Goal: Information Seeking & Learning: Learn about a topic

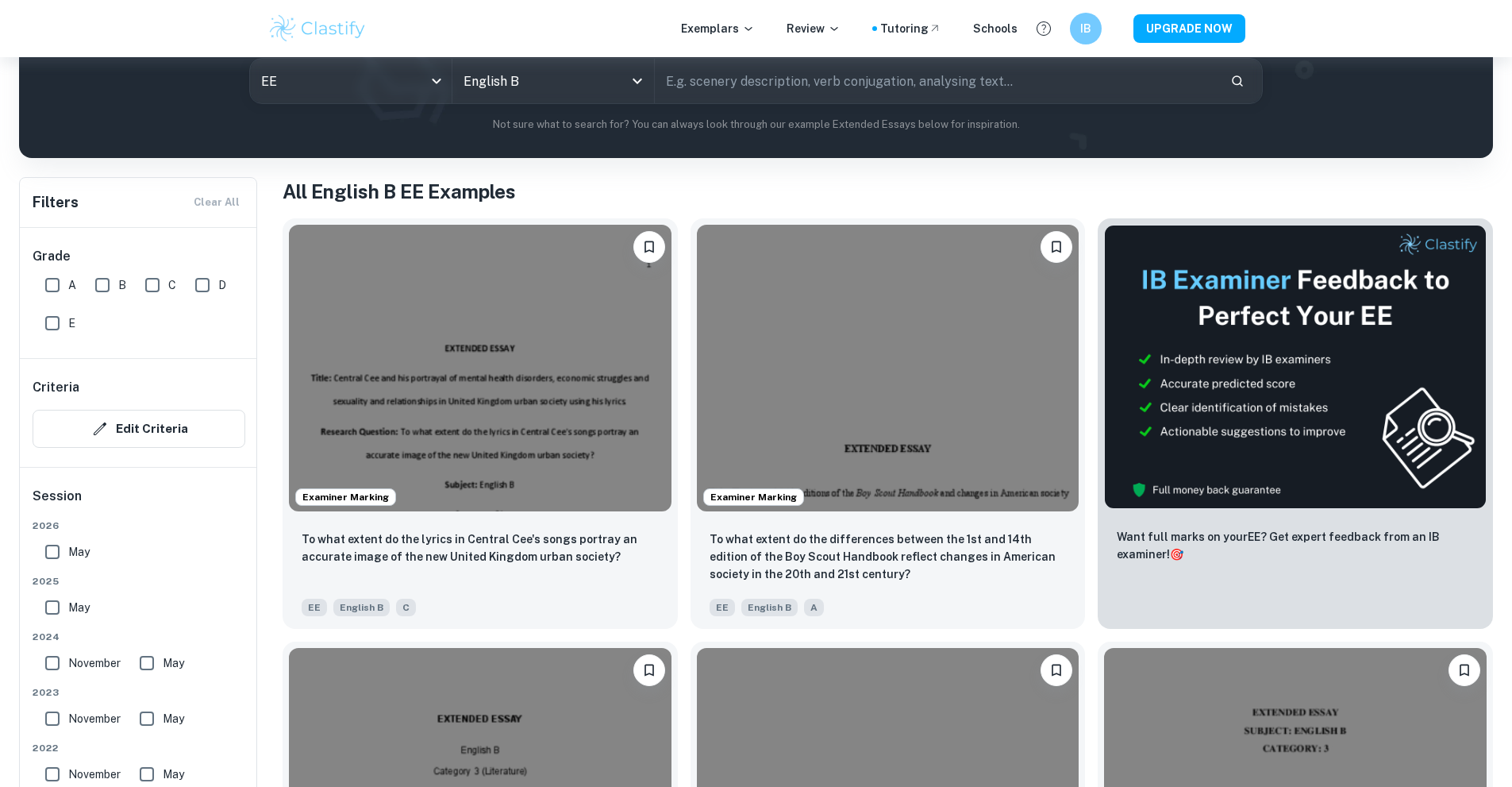
scroll to position [239, 0]
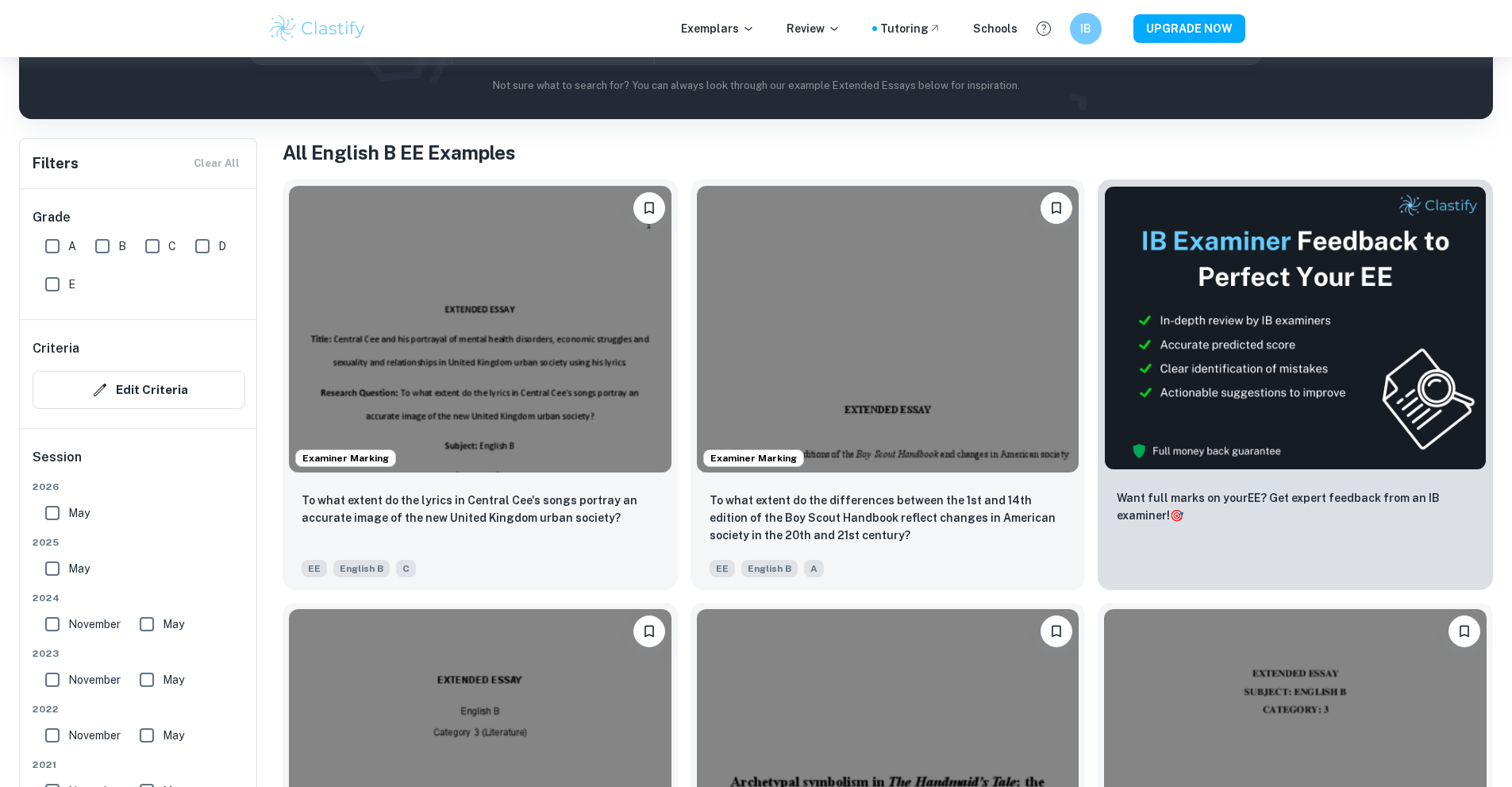
click at [47, 252] on input "A" at bounding box center [52, 246] width 32 height 32
checkbox input "true"
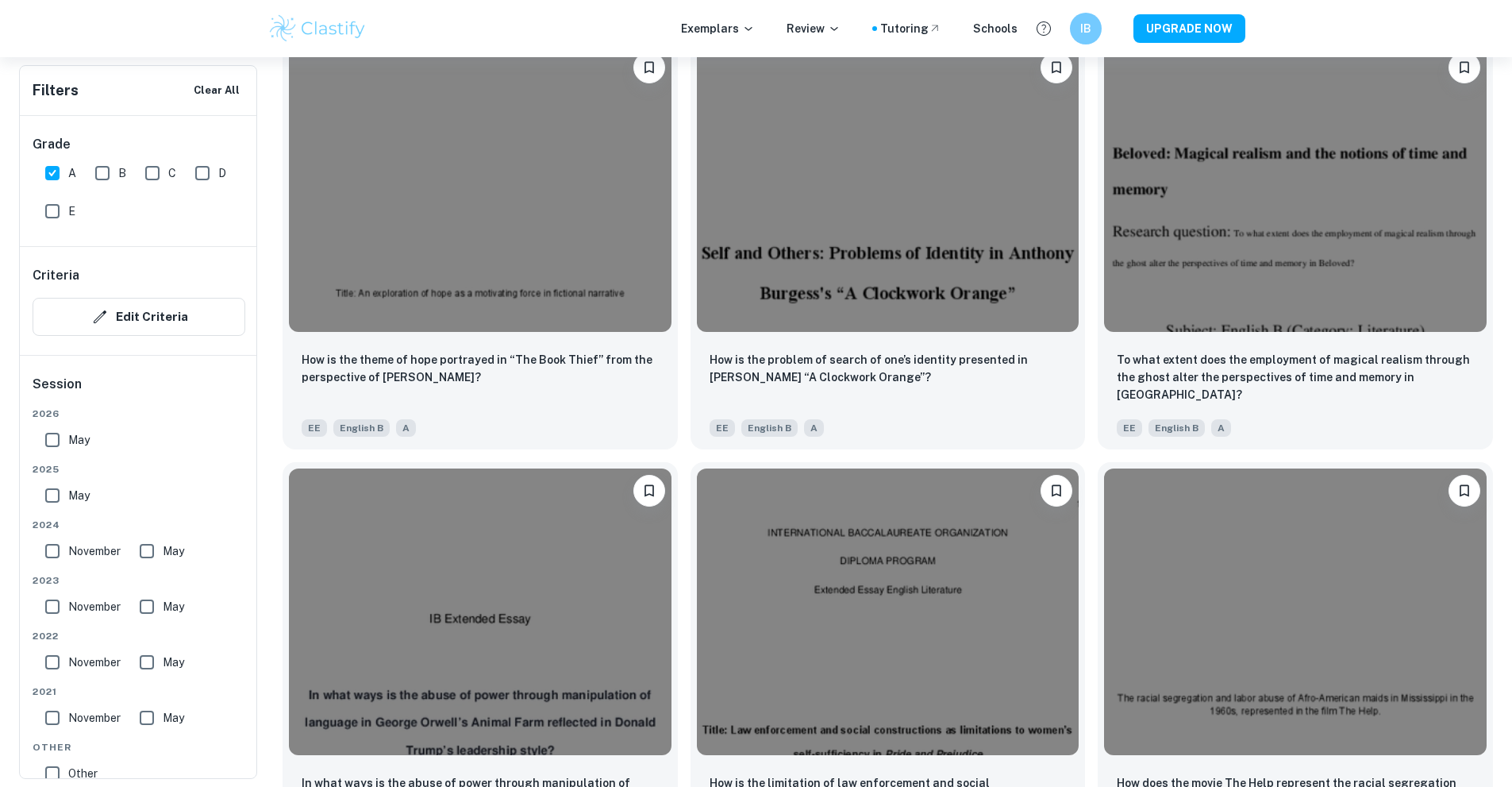
scroll to position [1738, 0]
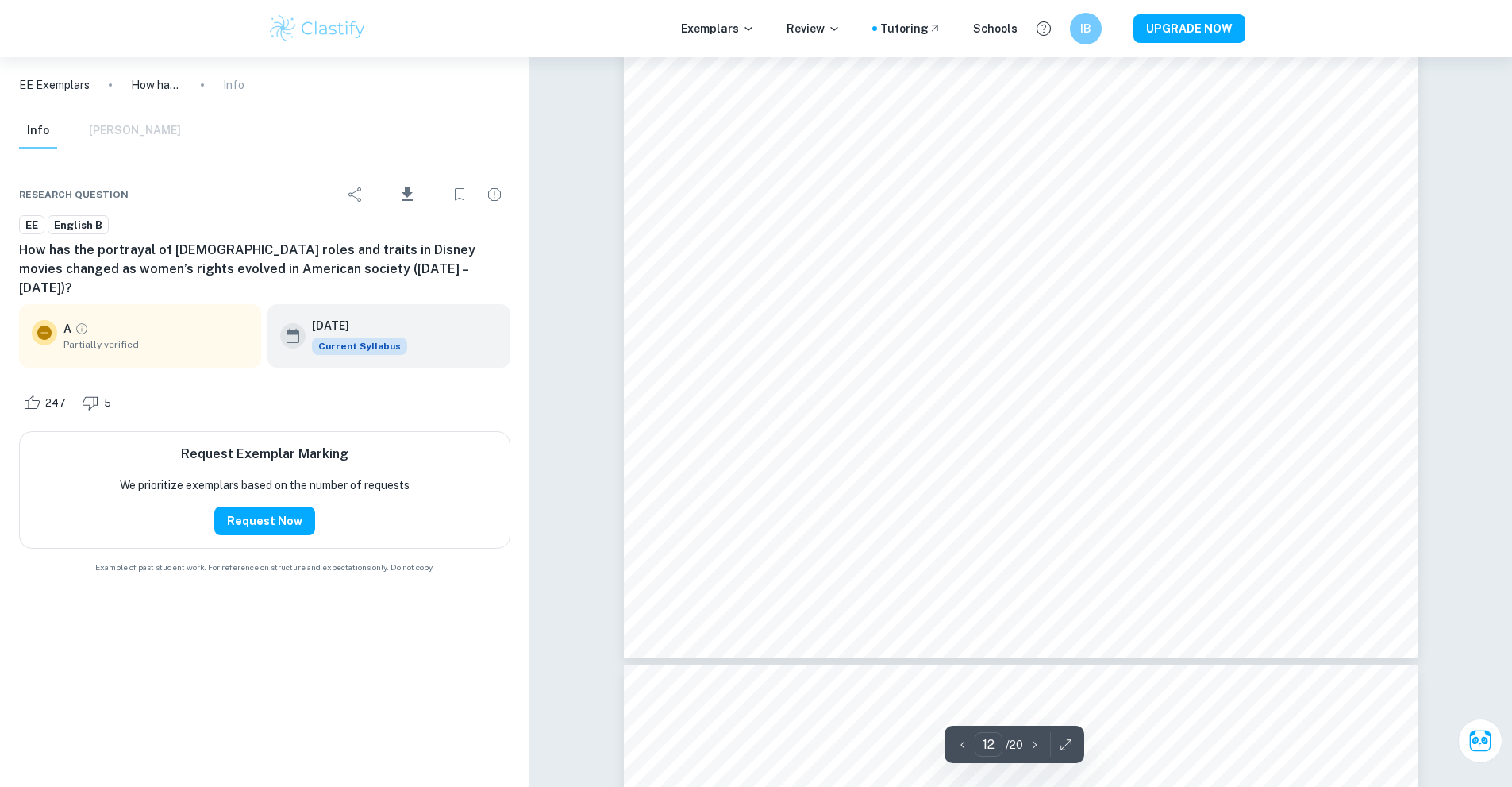
scroll to position [13352, 0]
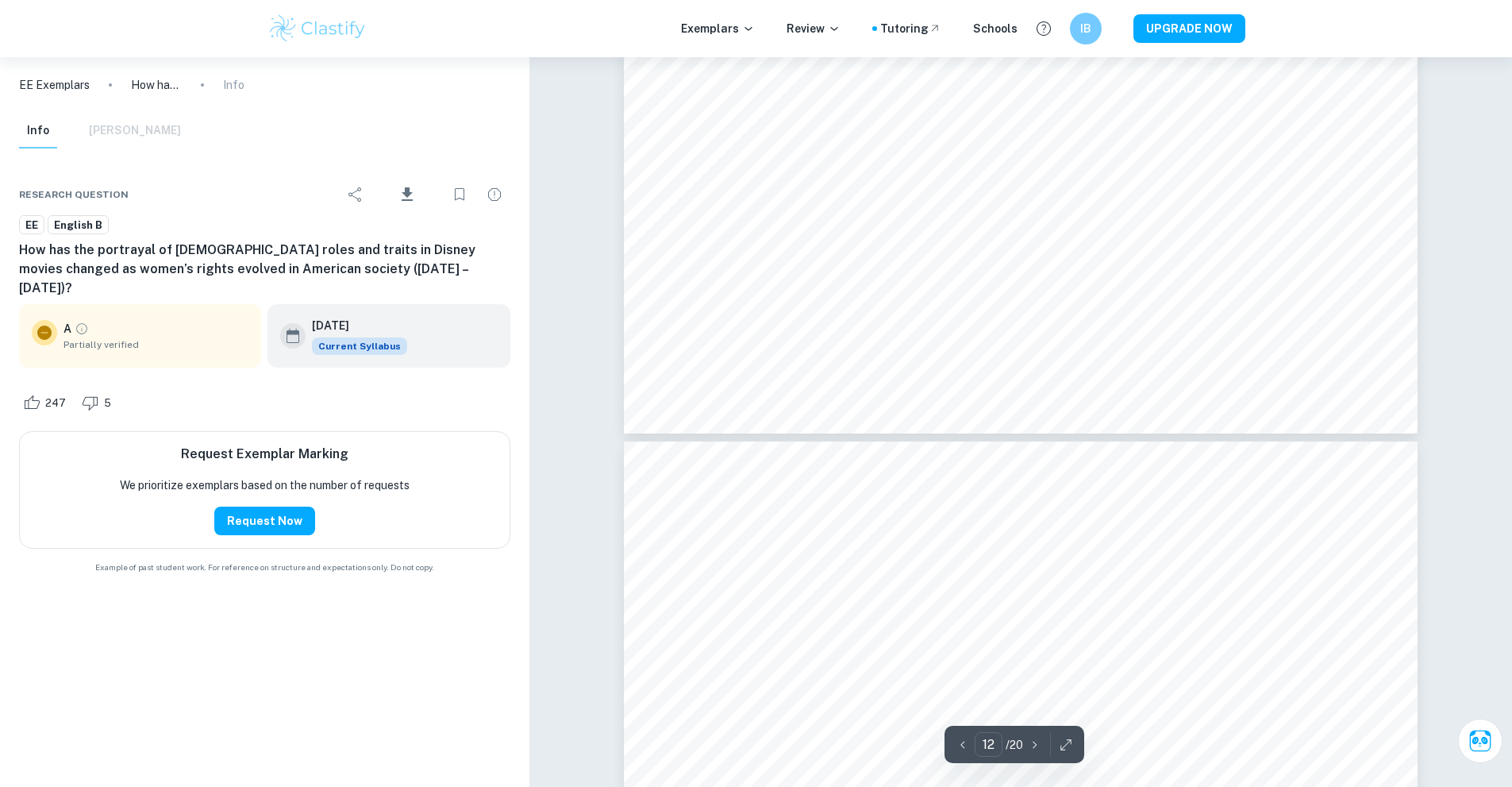
type input "13"
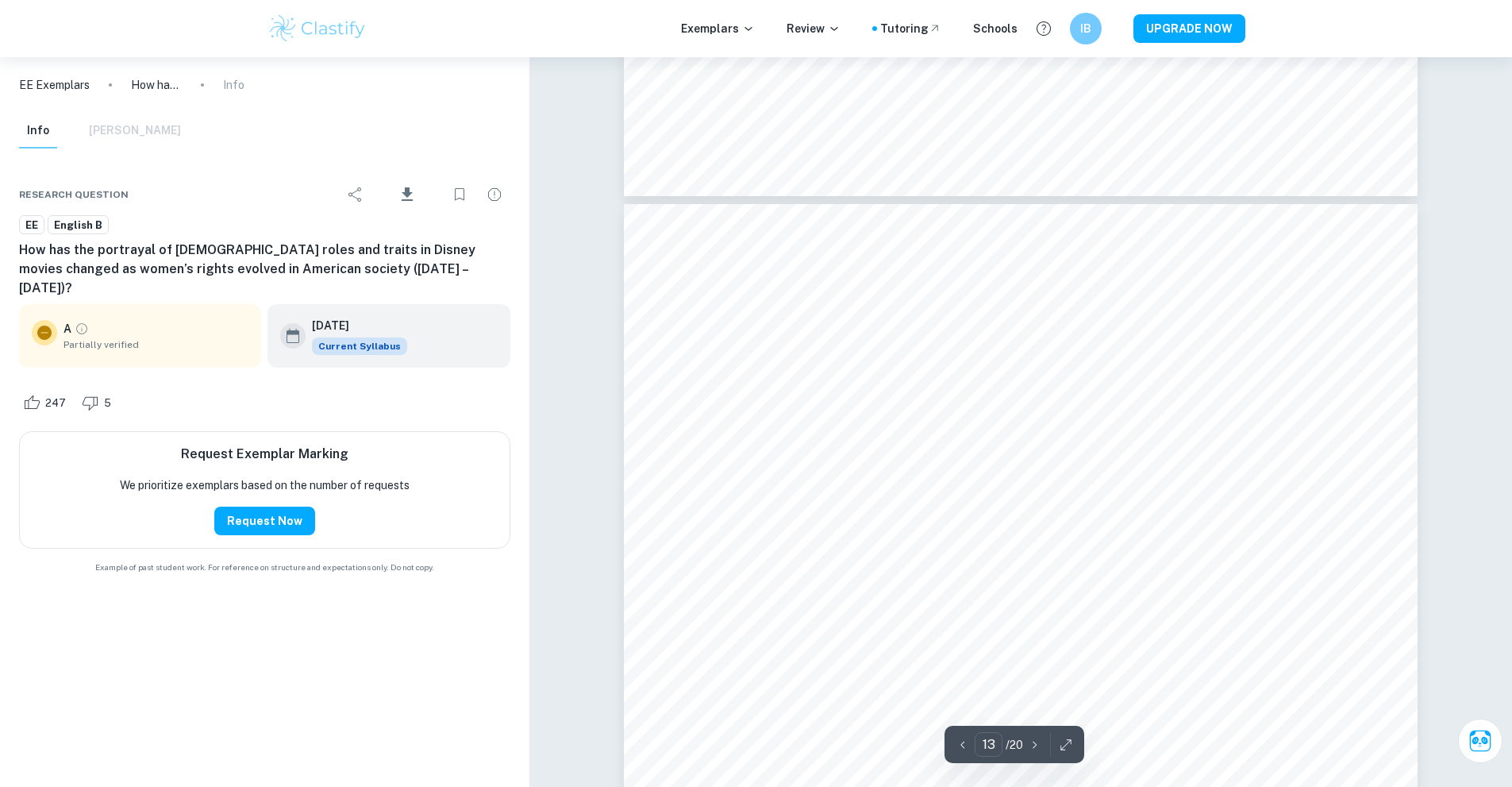
scroll to position [13828, 0]
